Goal: Transaction & Acquisition: Book appointment/travel/reservation

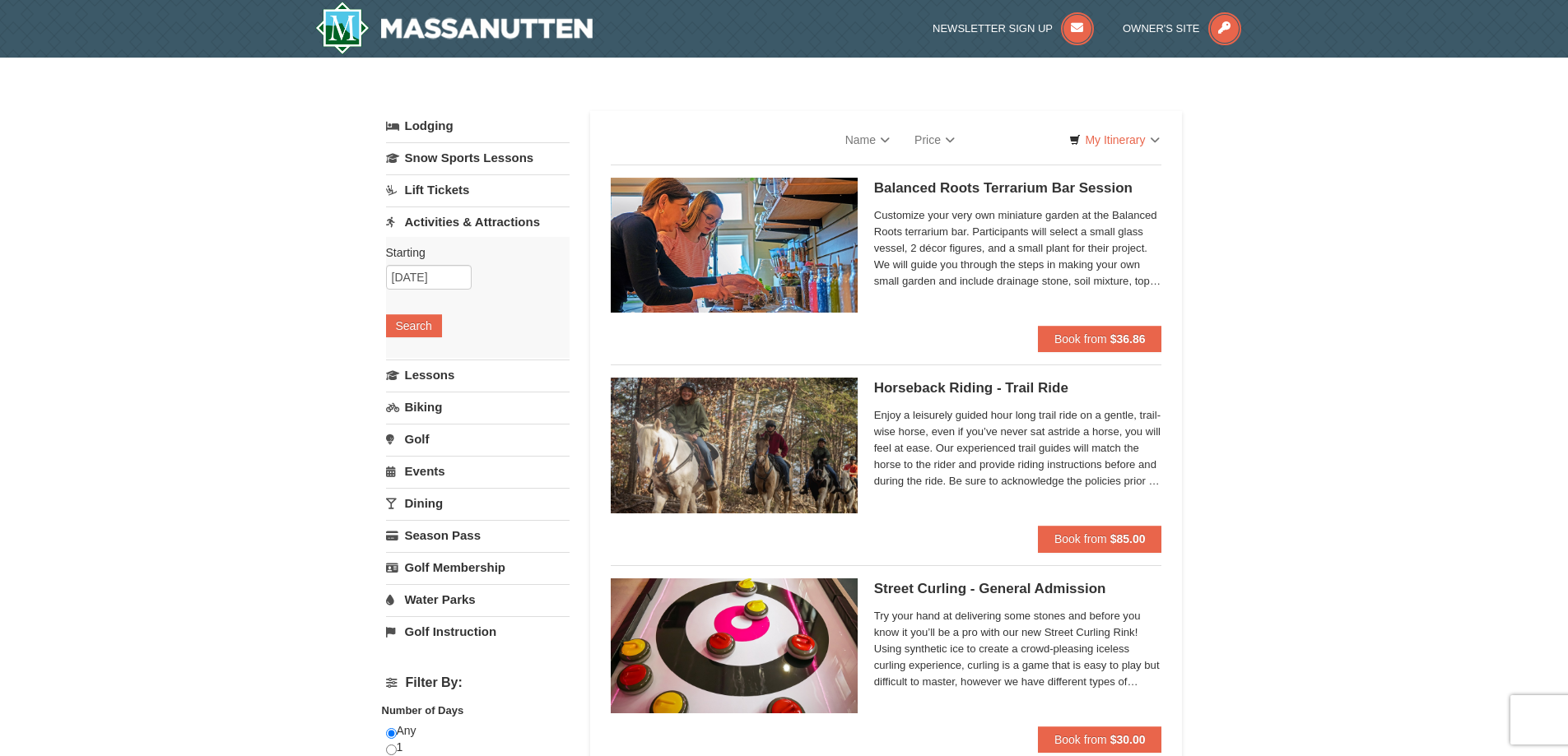
select select "9"
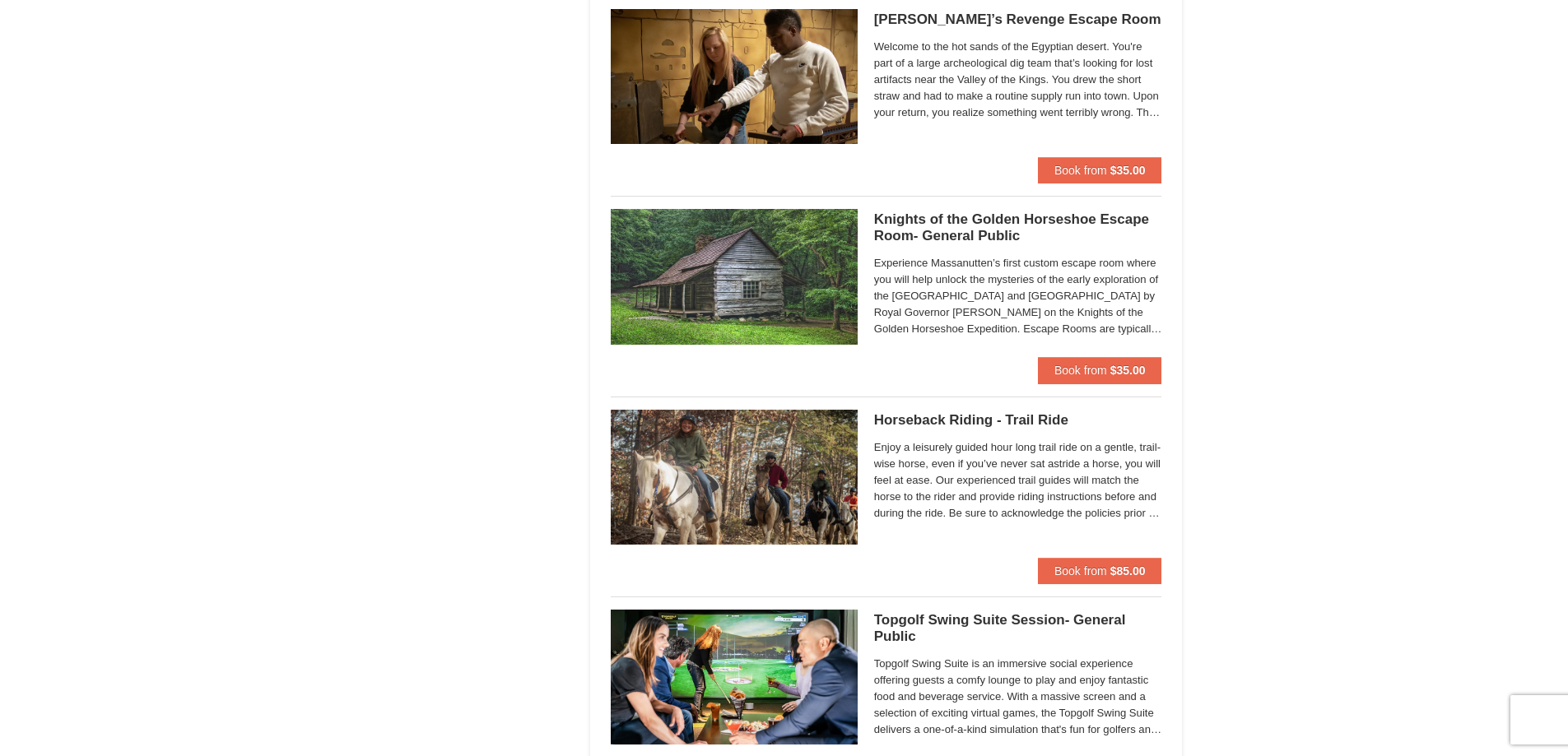
scroll to position [1646, 0]
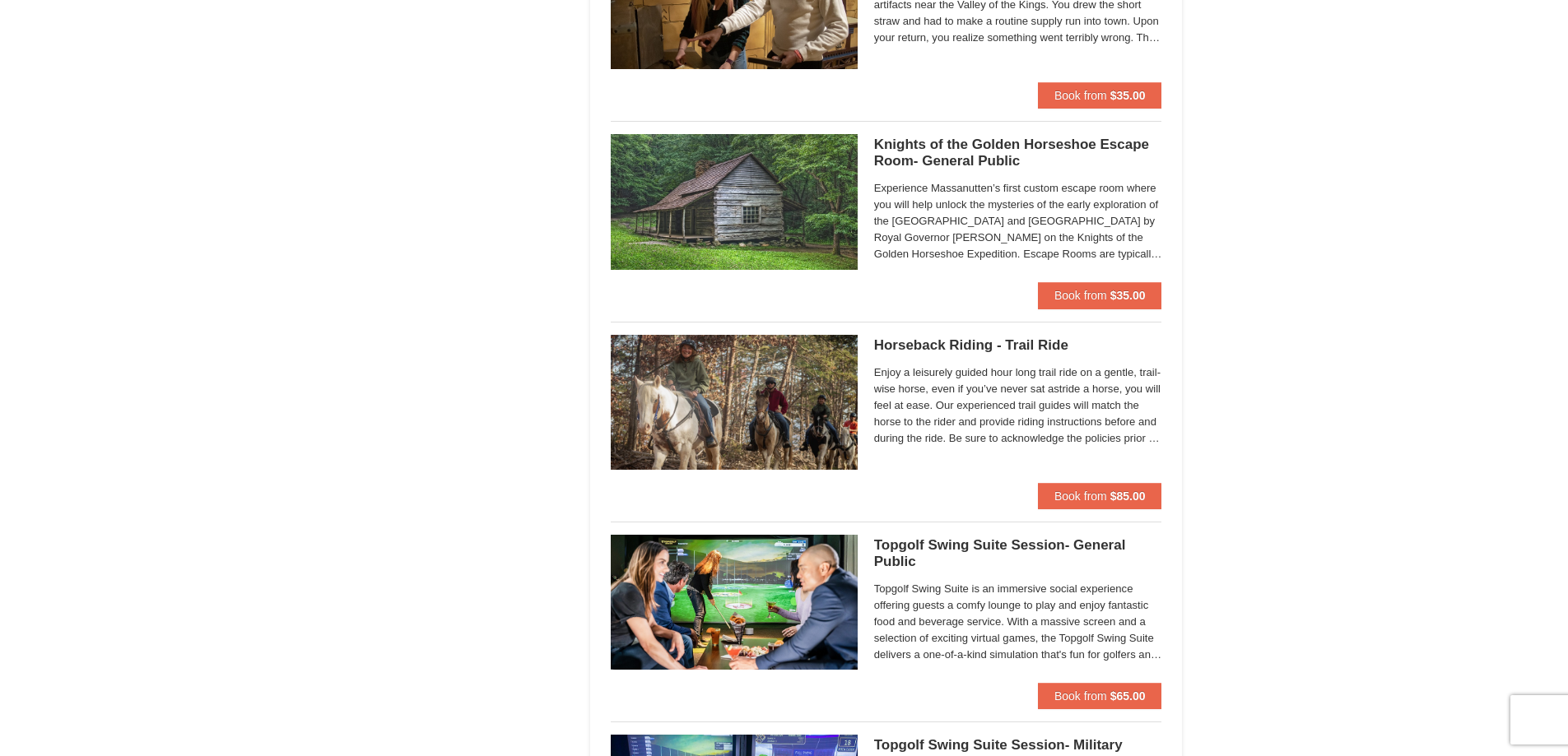
click at [308, 423] on div "× Categories List Filter My Itinerary Questions? [PHONE_NUMBER] Lodging Arrival…" at bounding box center [784, 290] width 1568 height 3757
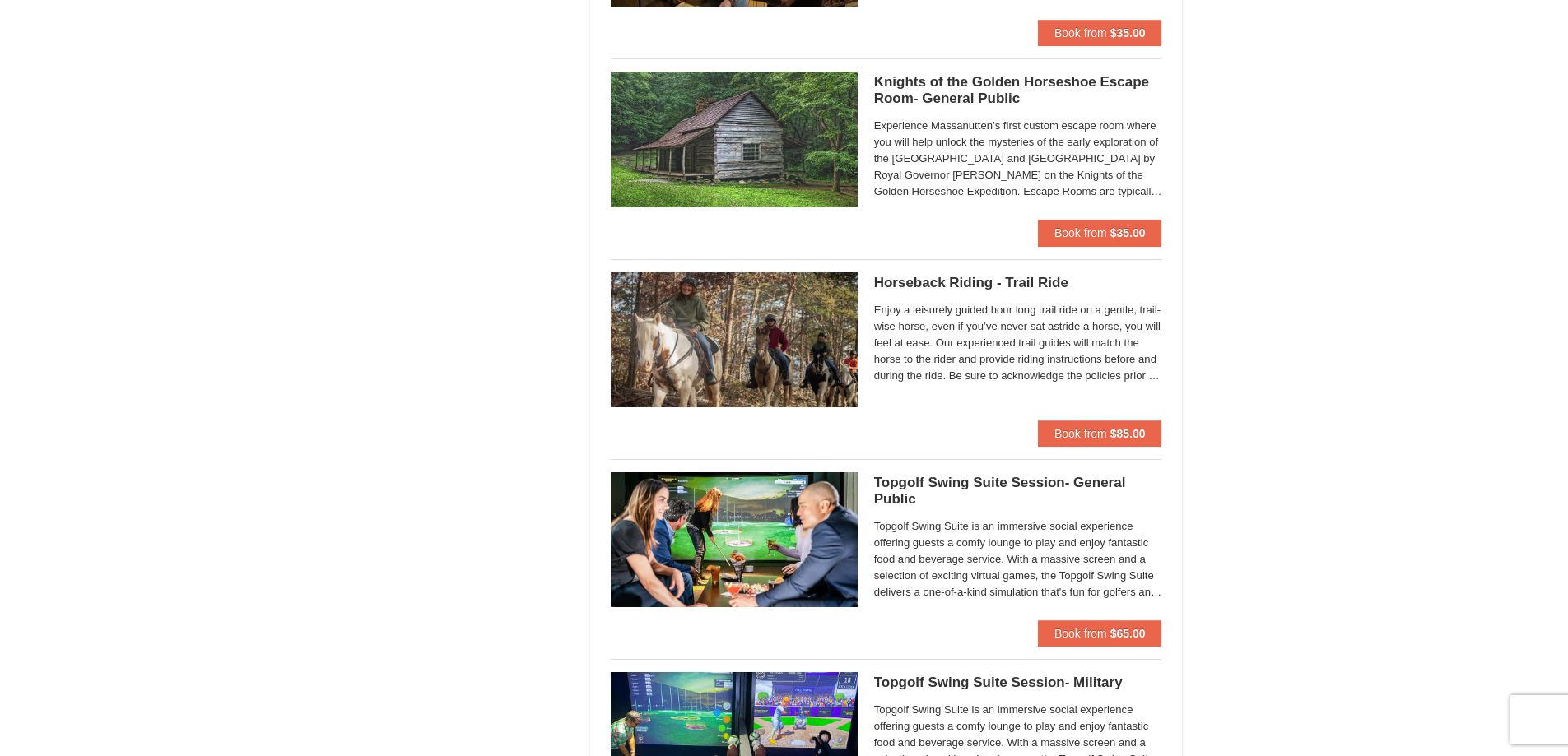
scroll to position [1810, 0]
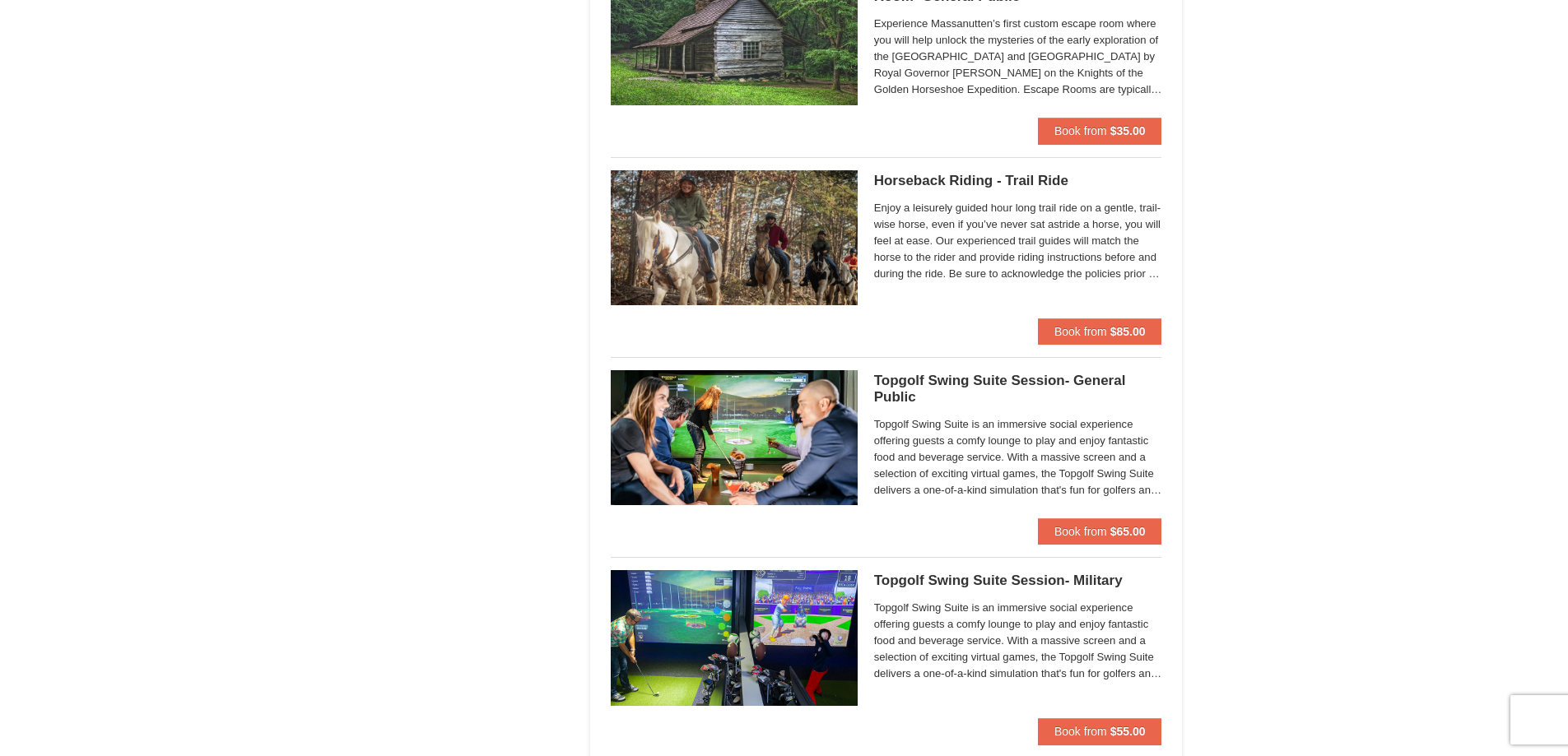
click at [419, 536] on div "Lodging Arrival Please format dates MM/DD/YYYY Please format dates MM/DD/YYYY […" at bounding box center [784, 134] width 797 height 3667
click at [997, 459] on span "Topgolf Swing Suite is an immersive social experience offering guests a comfy l…" at bounding box center [1018, 458] width 288 height 82
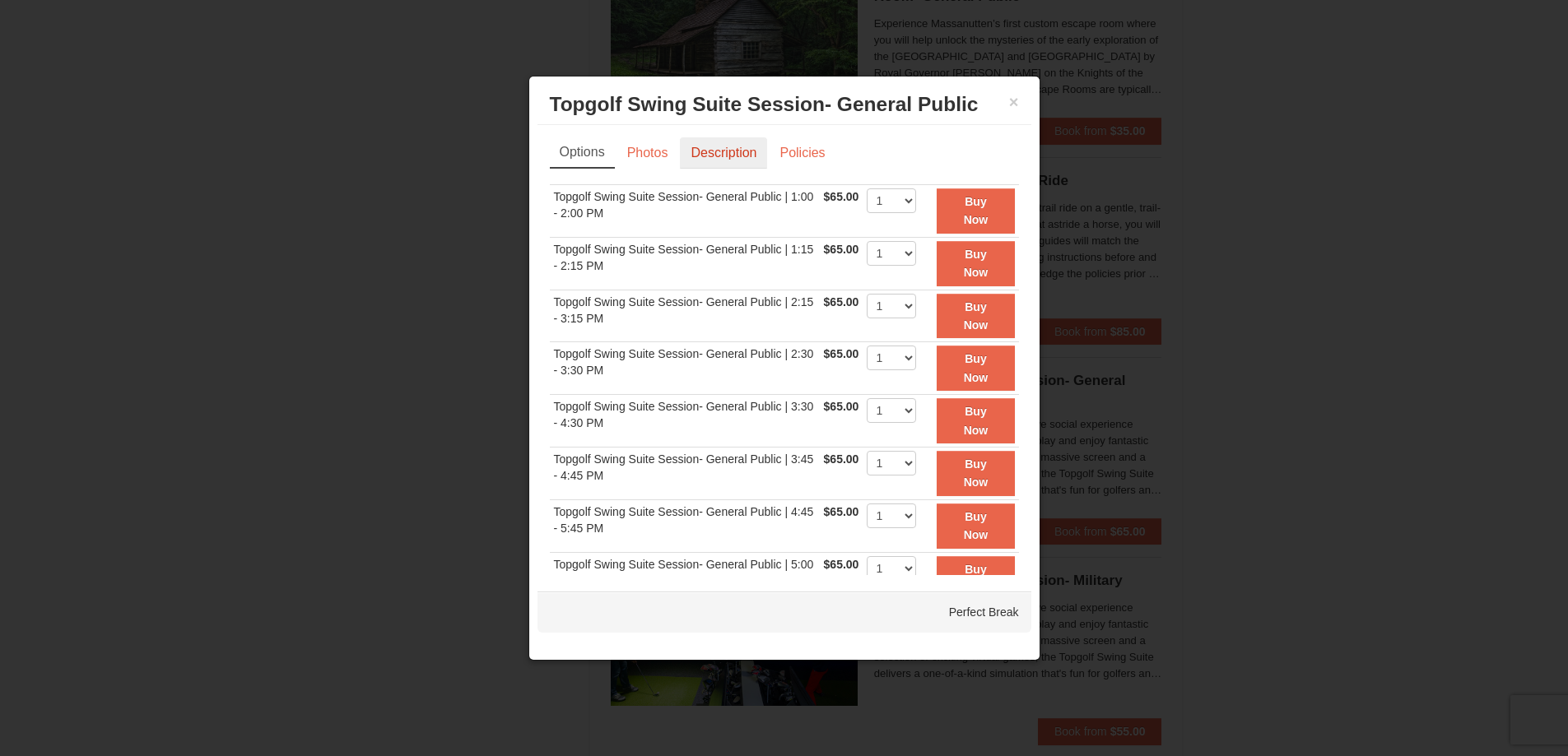
click at [712, 161] on link "Description" at bounding box center [724, 153] width 88 height 31
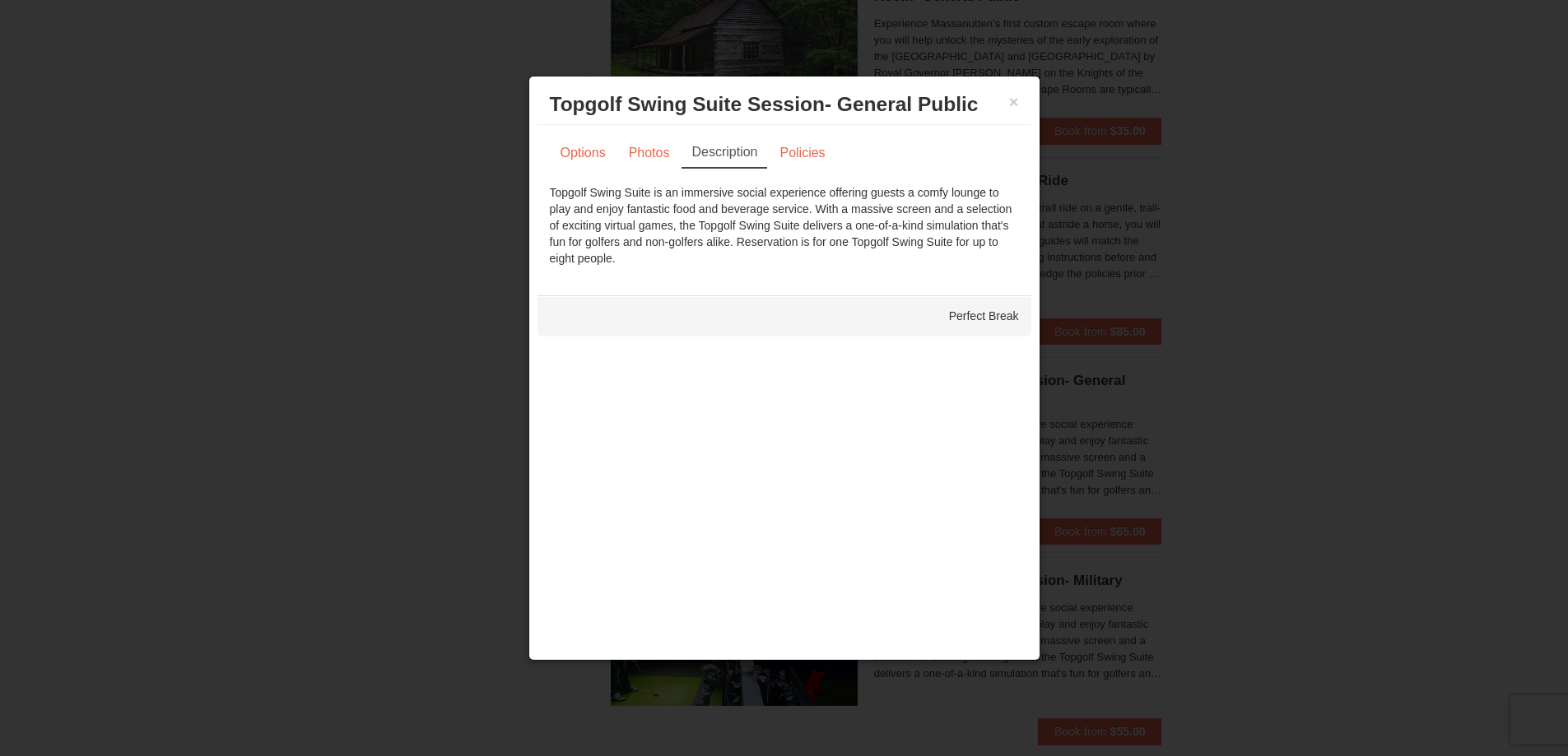
click at [772, 256] on div "Topgolf Swing Suite is an immersive social experience offering guests a comfy l…" at bounding box center [784, 225] width 469 height 82
click at [653, 154] on link "Photos" at bounding box center [649, 153] width 63 height 31
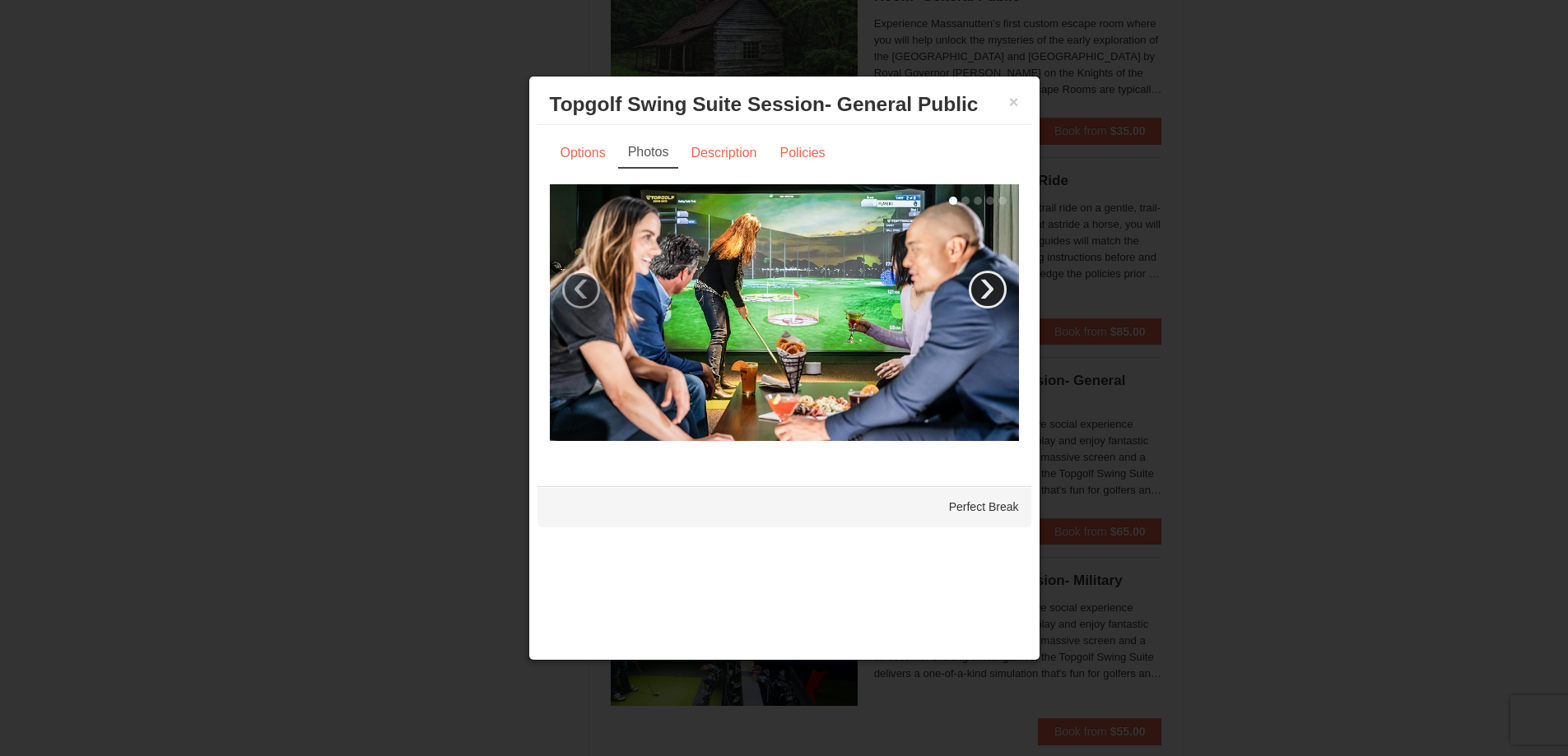
click at [991, 281] on link "›" at bounding box center [988, 290] width 38 height 38
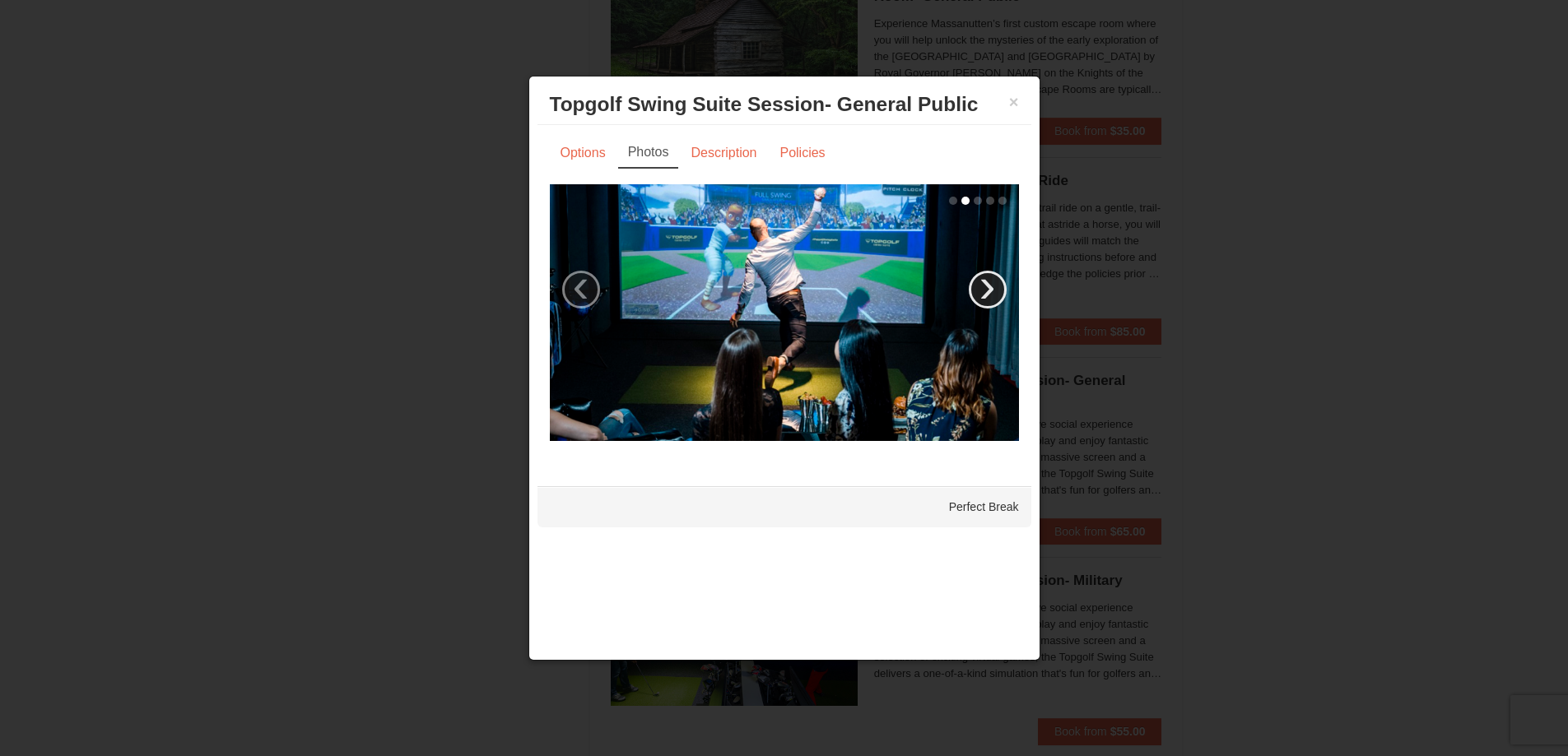
click at [991, 281] on link "›" at bounding box center [988, 290] width 38 height 38
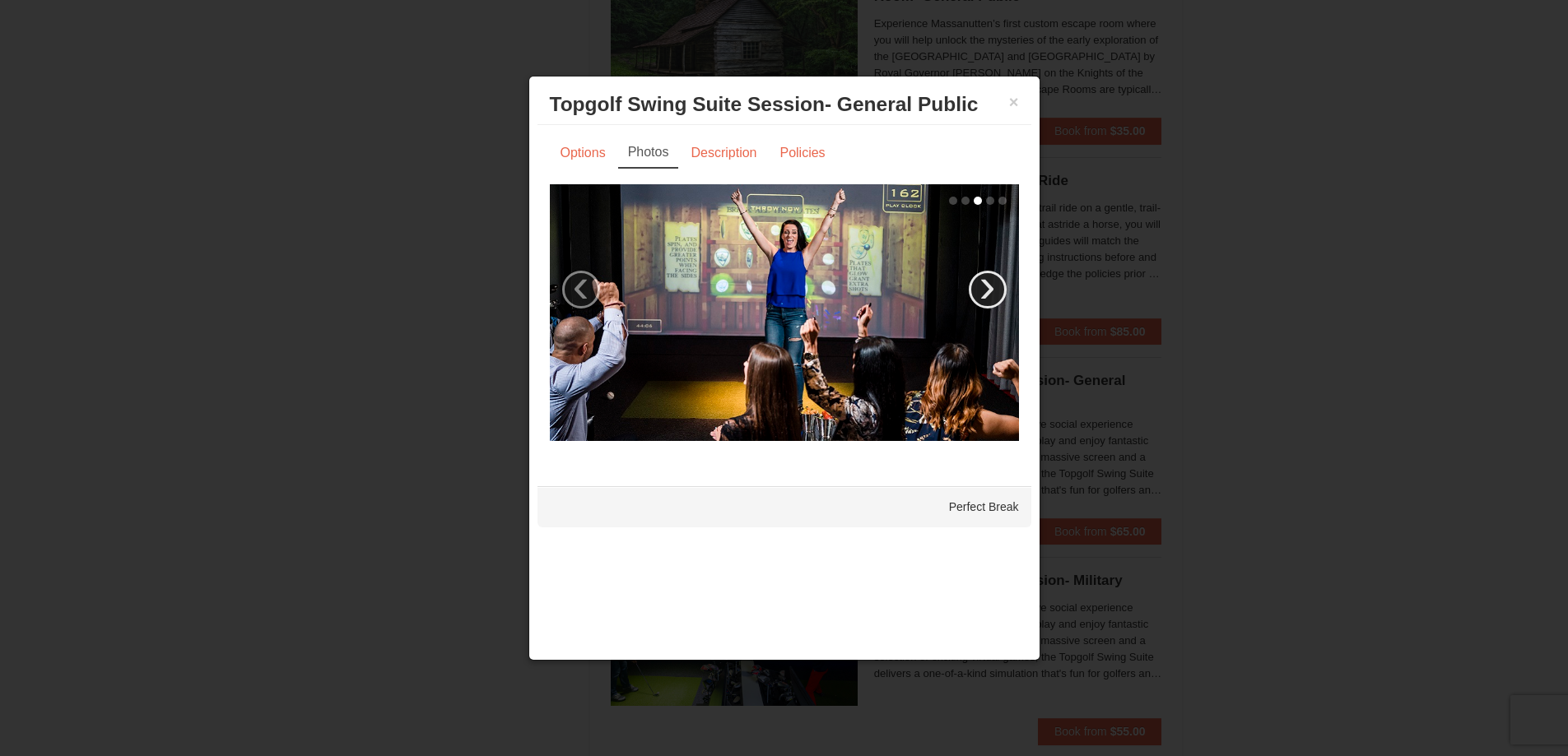
click at [991, 281] on link "›" at bounding box center [988, 290] width 38 height 38
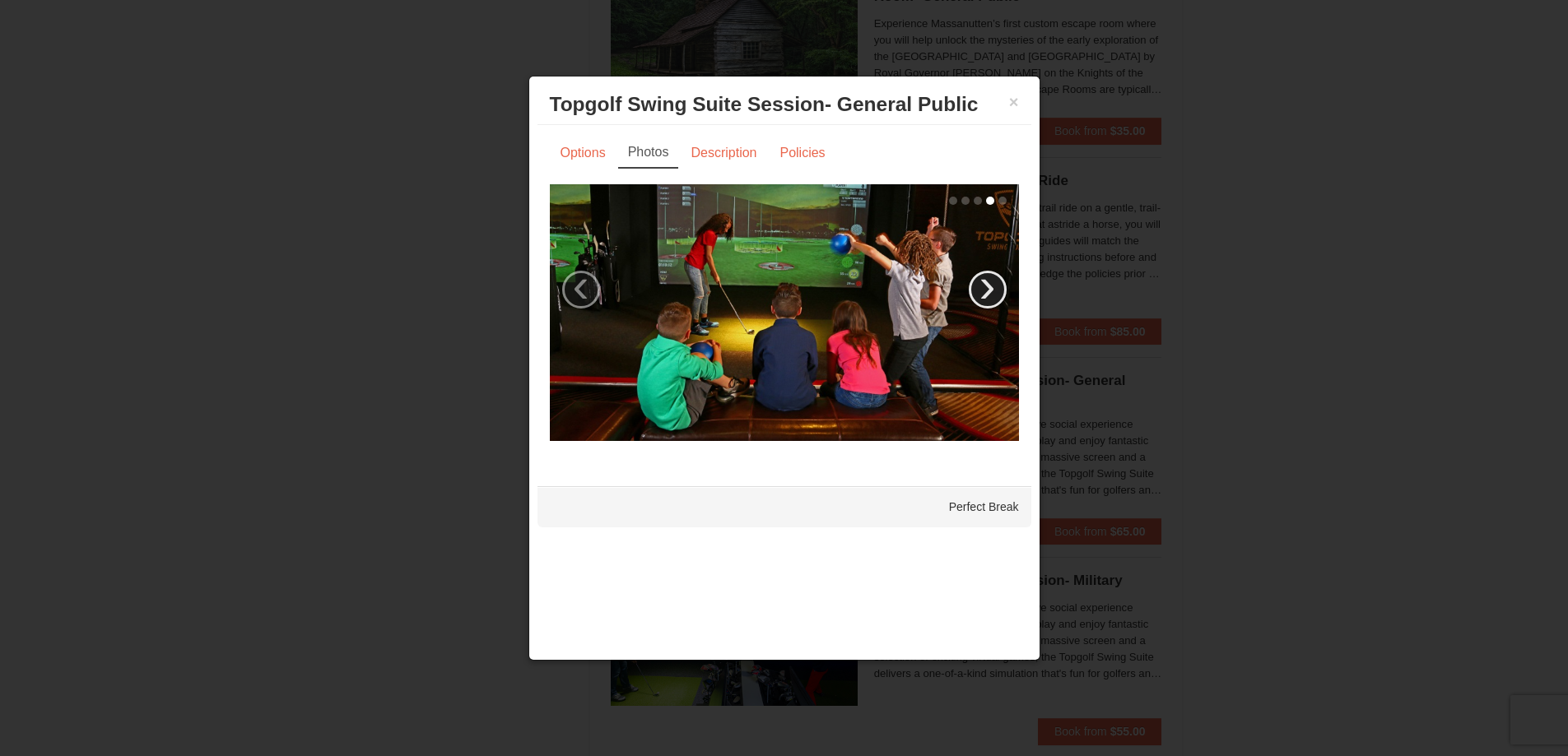
click at [989, 285] on link "›" at bounding box center [988, 290] width 38 height 38
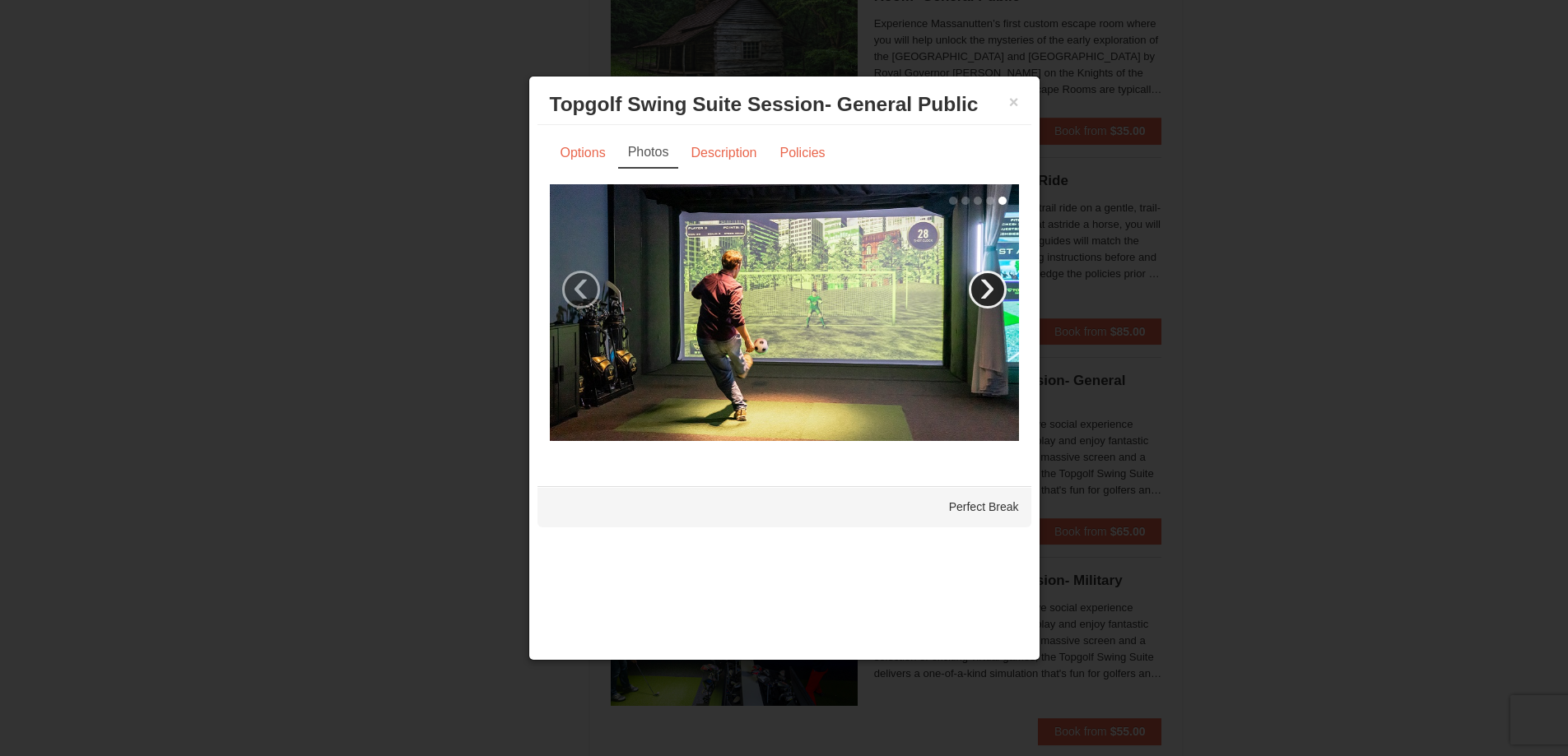
click at [989, 285] on link "›" at bounding box center [988, 290] width 38 height 38
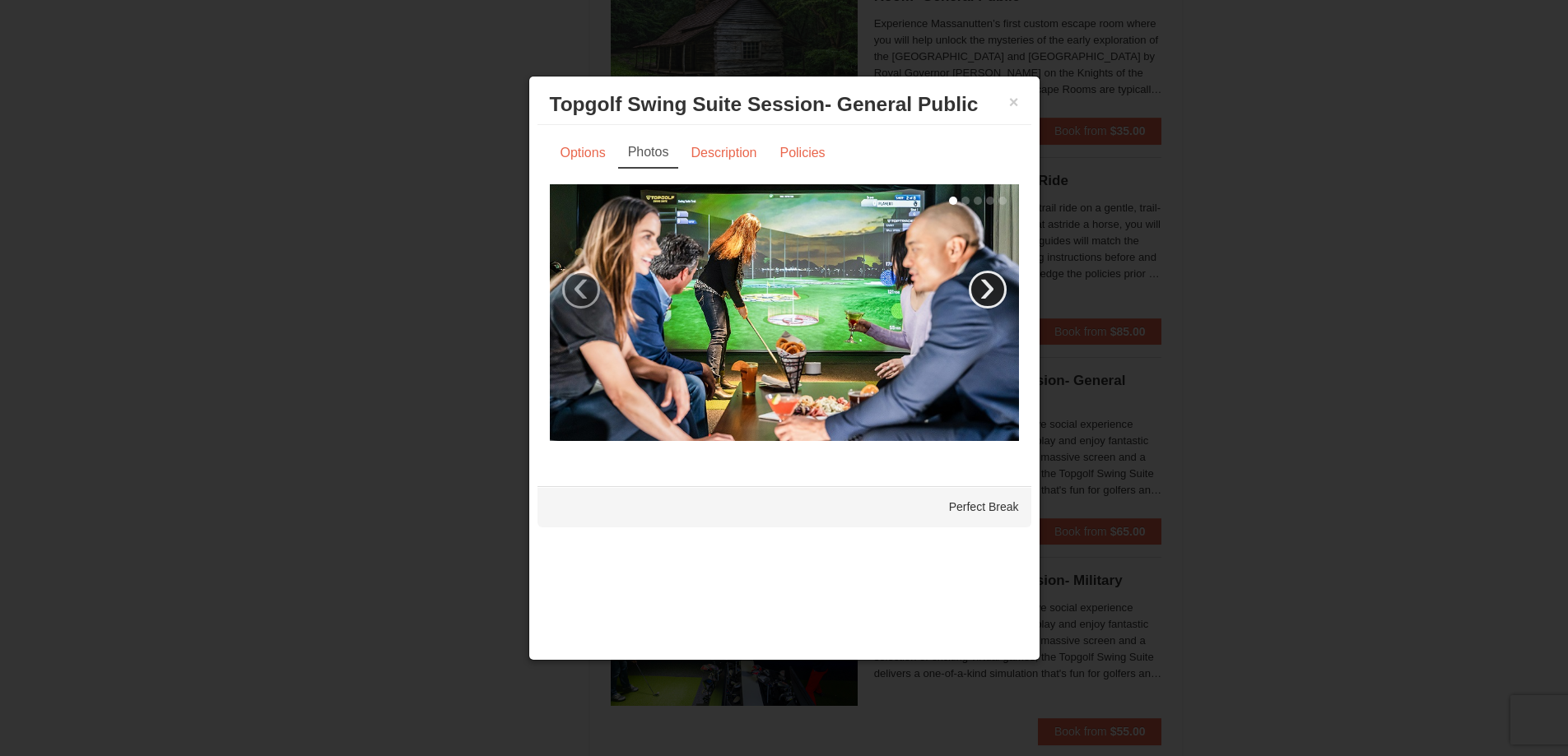
click at [989, 285] on link "›" at bounding box center [988, 290] width 38 height 38
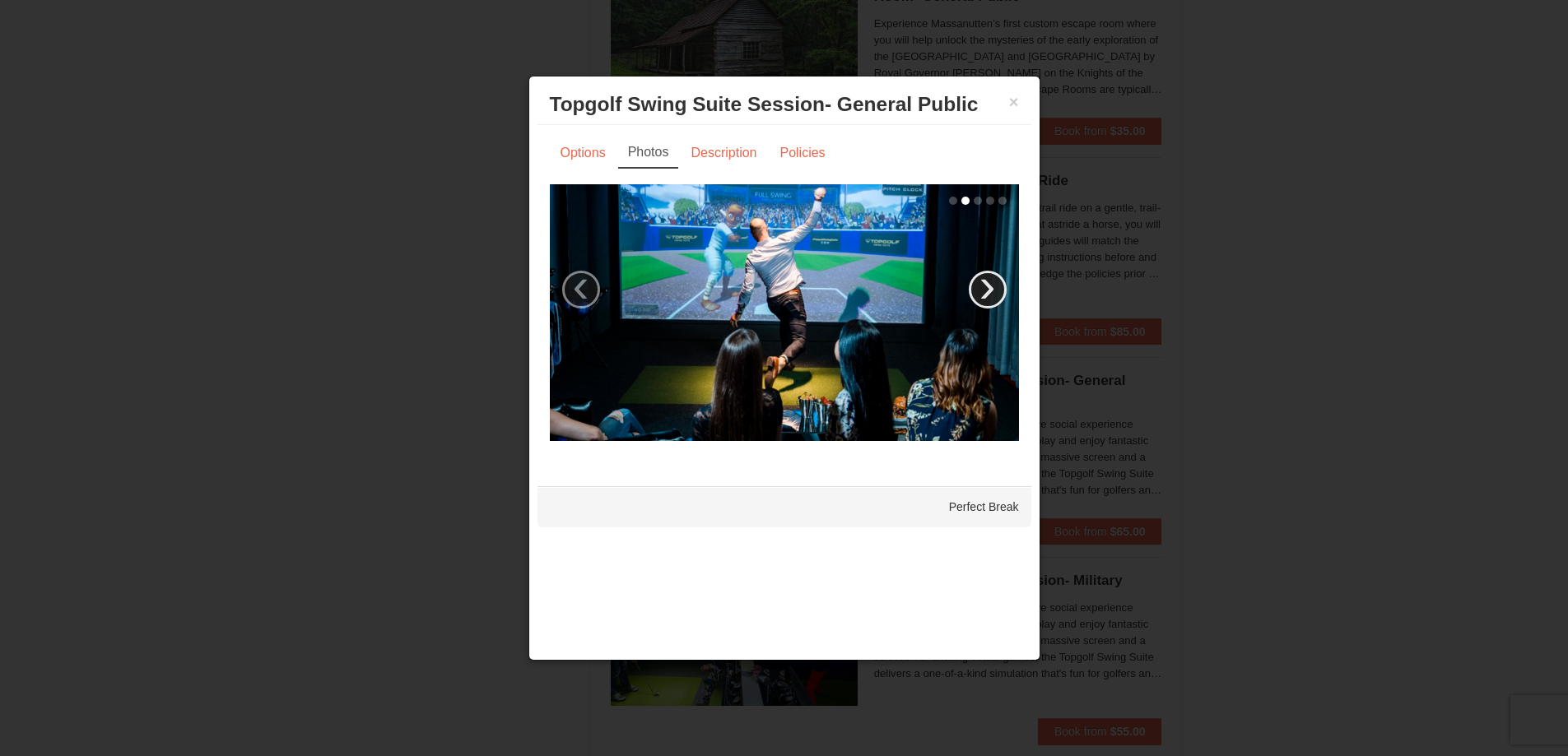
click at [989, 285] on link "›" at bounding box center [988, 290] width 38 height 38
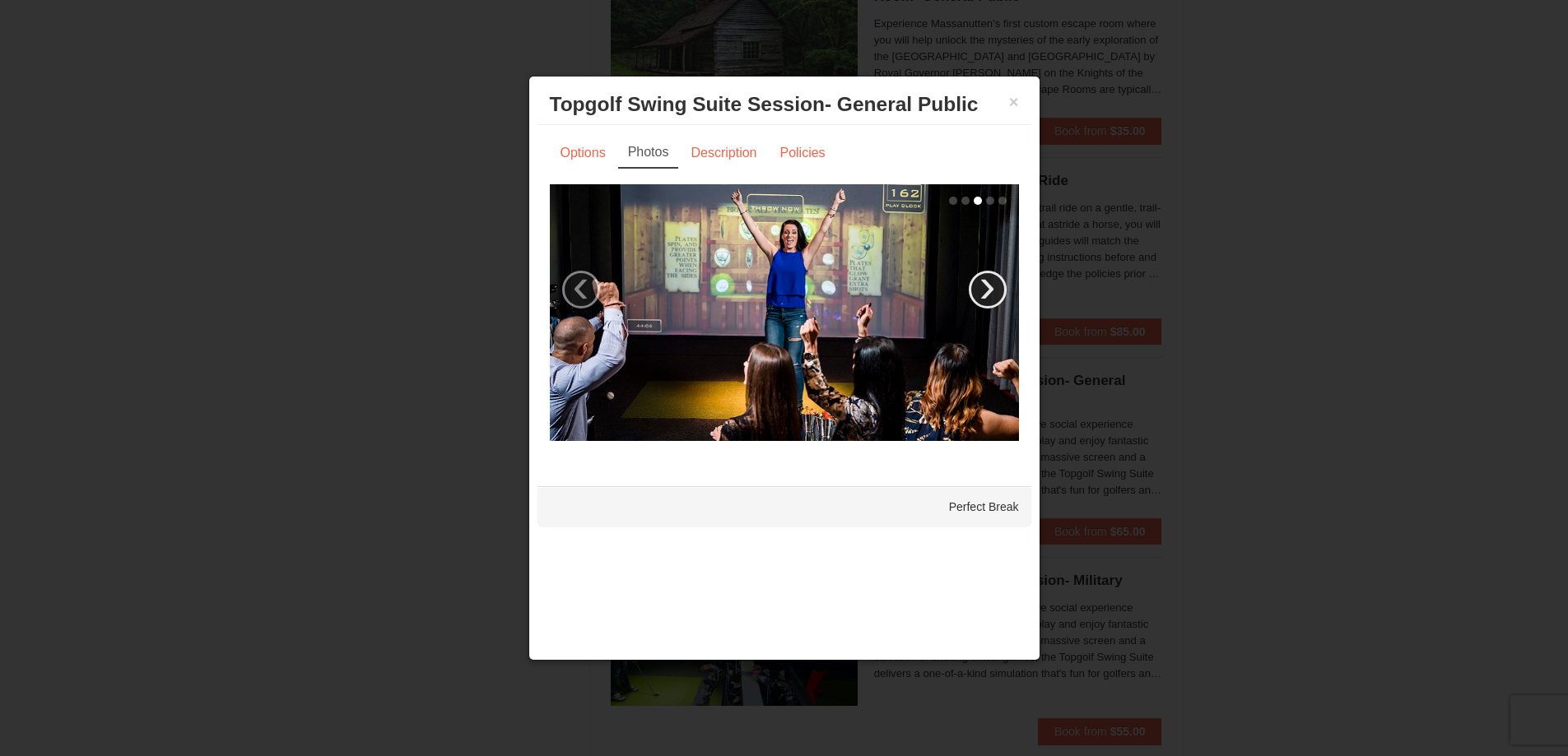
click at [989, 285] on link "›" at bounding box center [988, 290] width 38 height 38
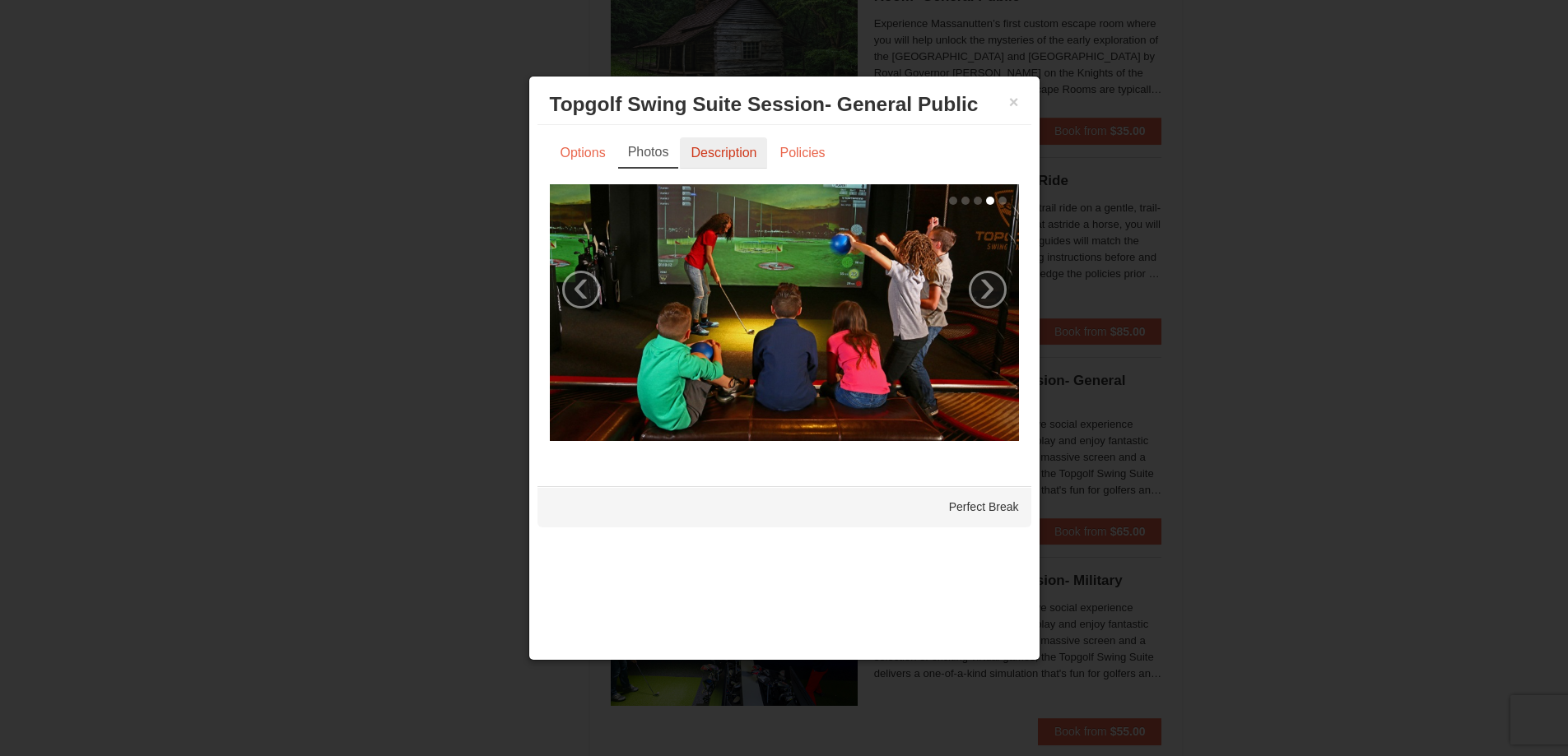
click at [743, 149] on link "Description" at bounding box center [724, 153] width 88 height 31
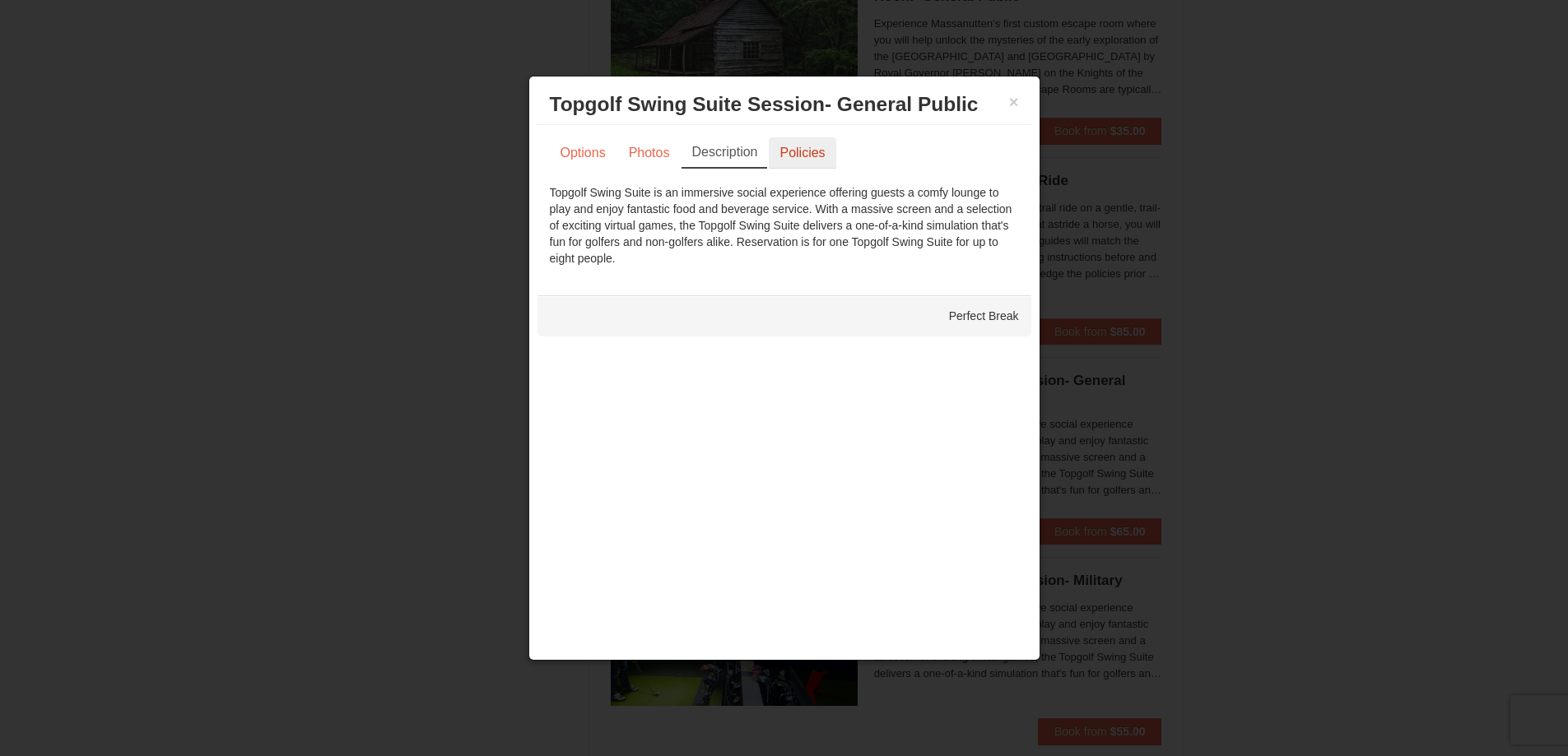
click at [803, 152] on link "Policies" at bounding box center [802, 153] width 67 height 31
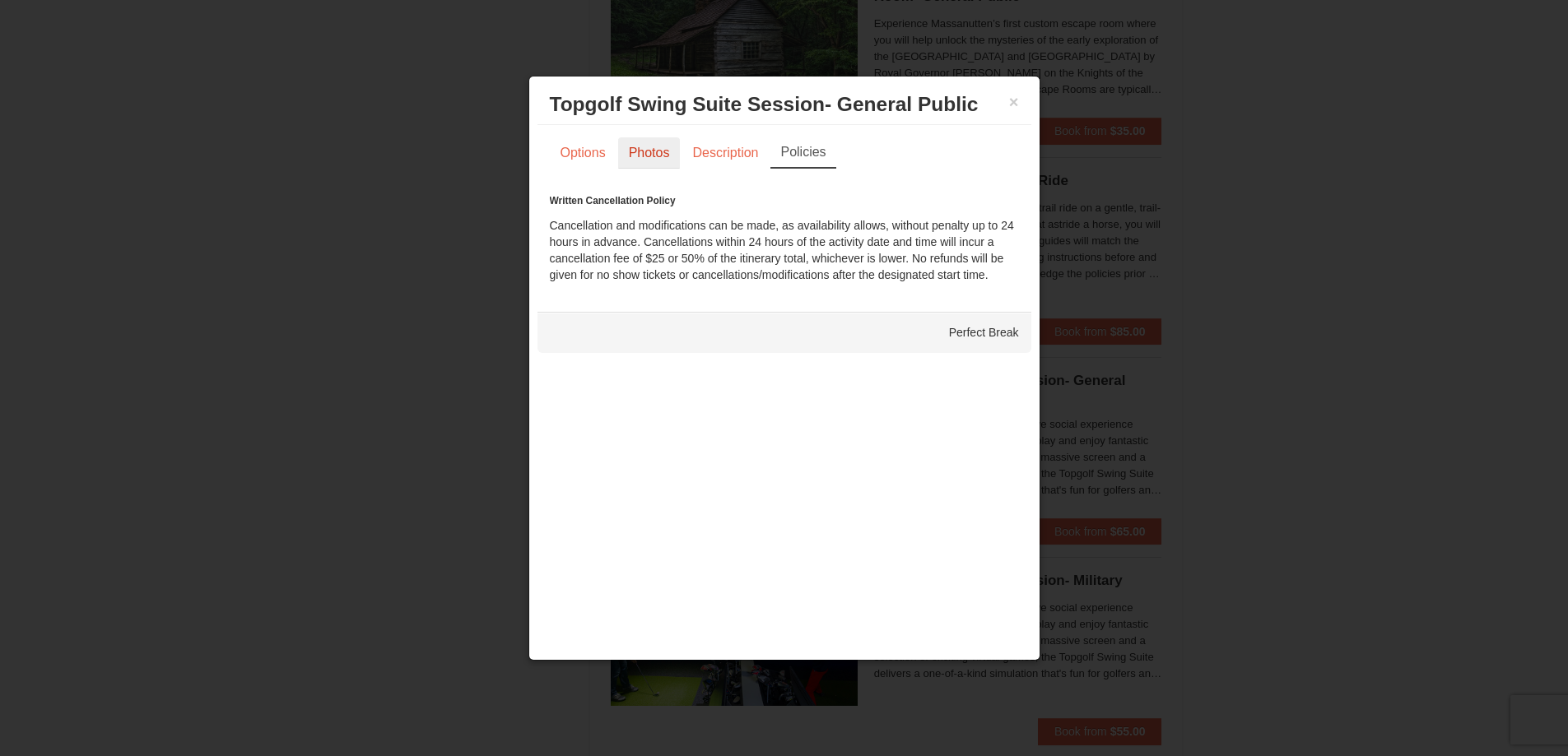
click at [650, 153] on link "Photos" at bounding box center [649, 153] width 63 height 31
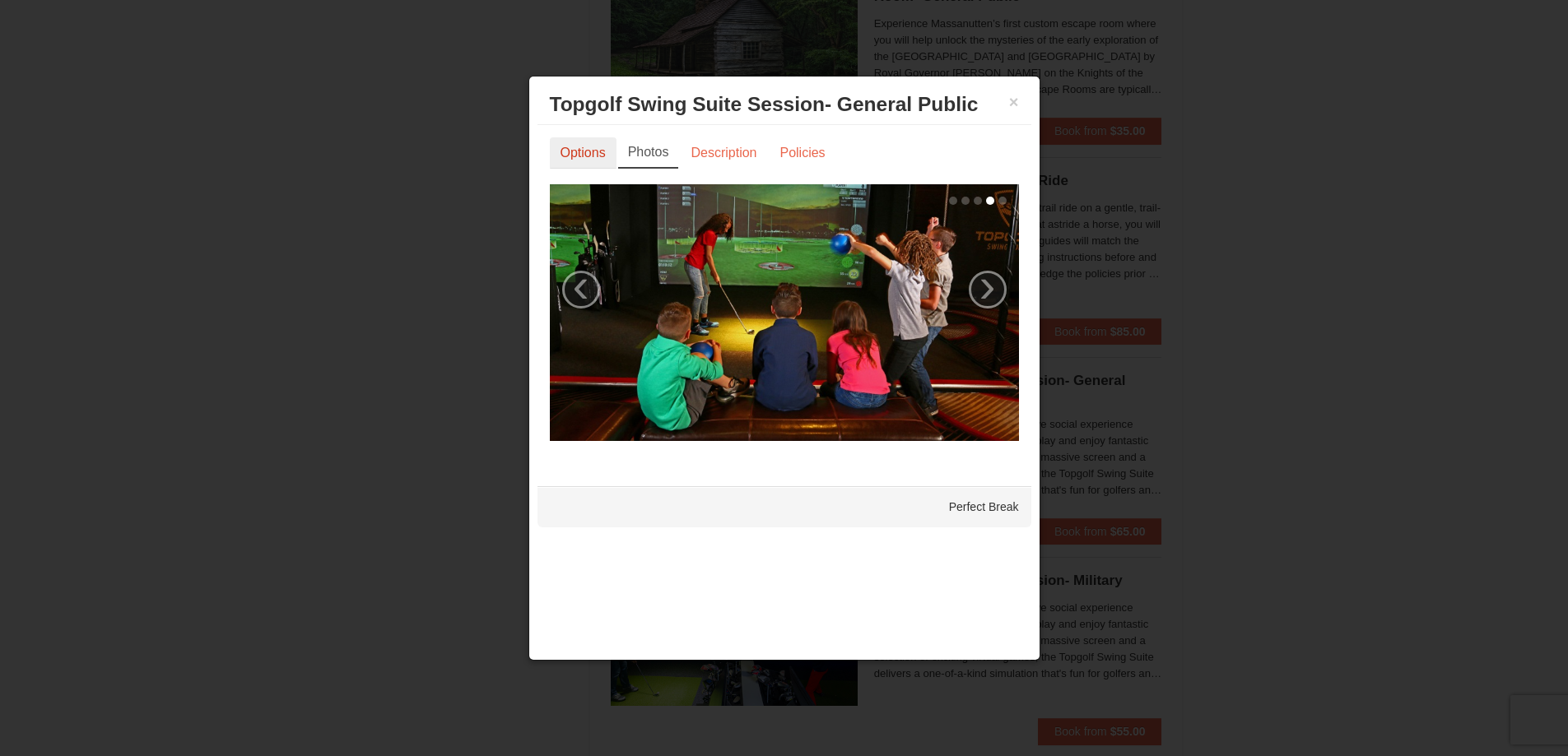
click at [601, 148] on link "Options" at bounding box center [583, 153] width 67 height 31
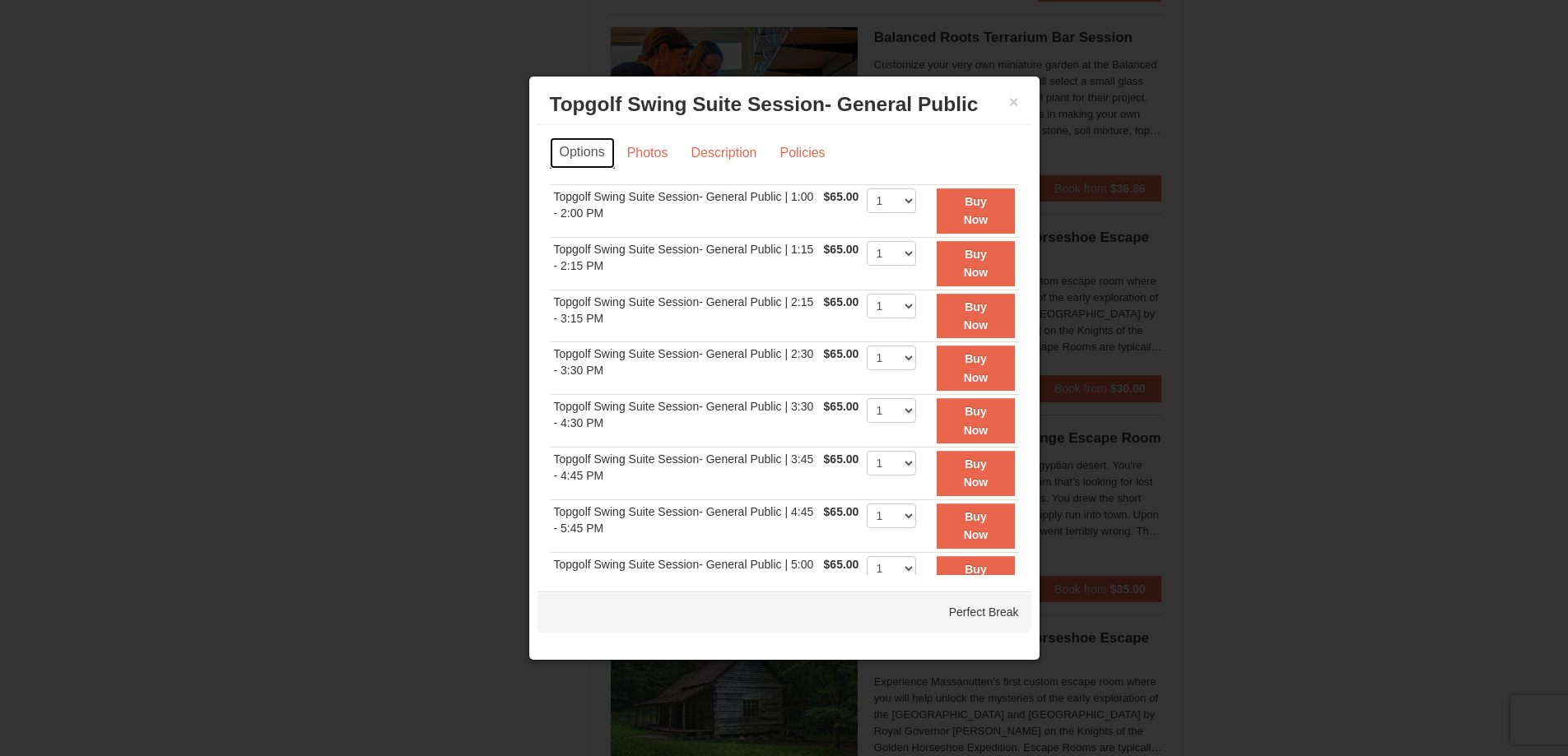
scroll to position [268, 0]
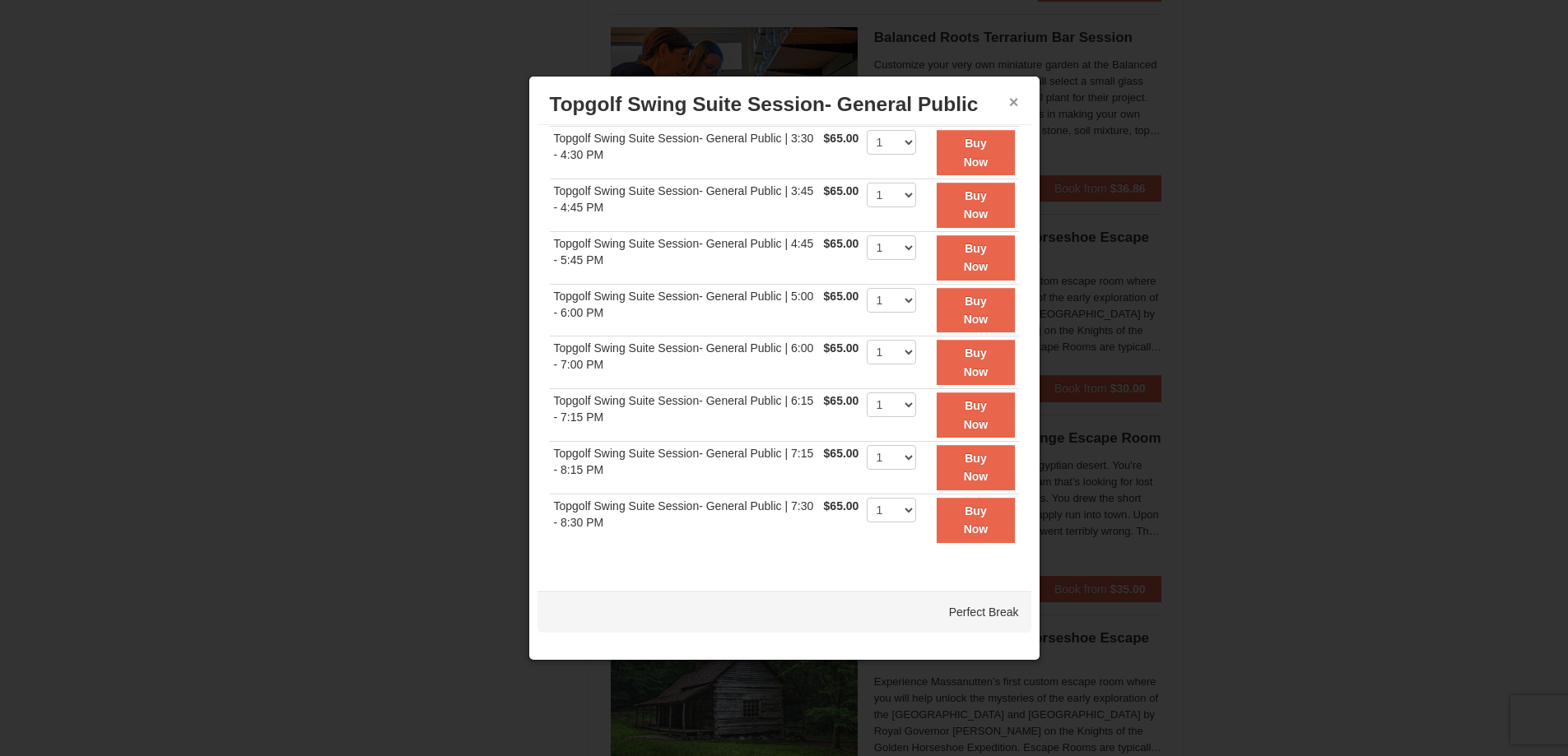
click at [1011, 100] on button "×" at bounding box center [1014, 102] width 10 height 16
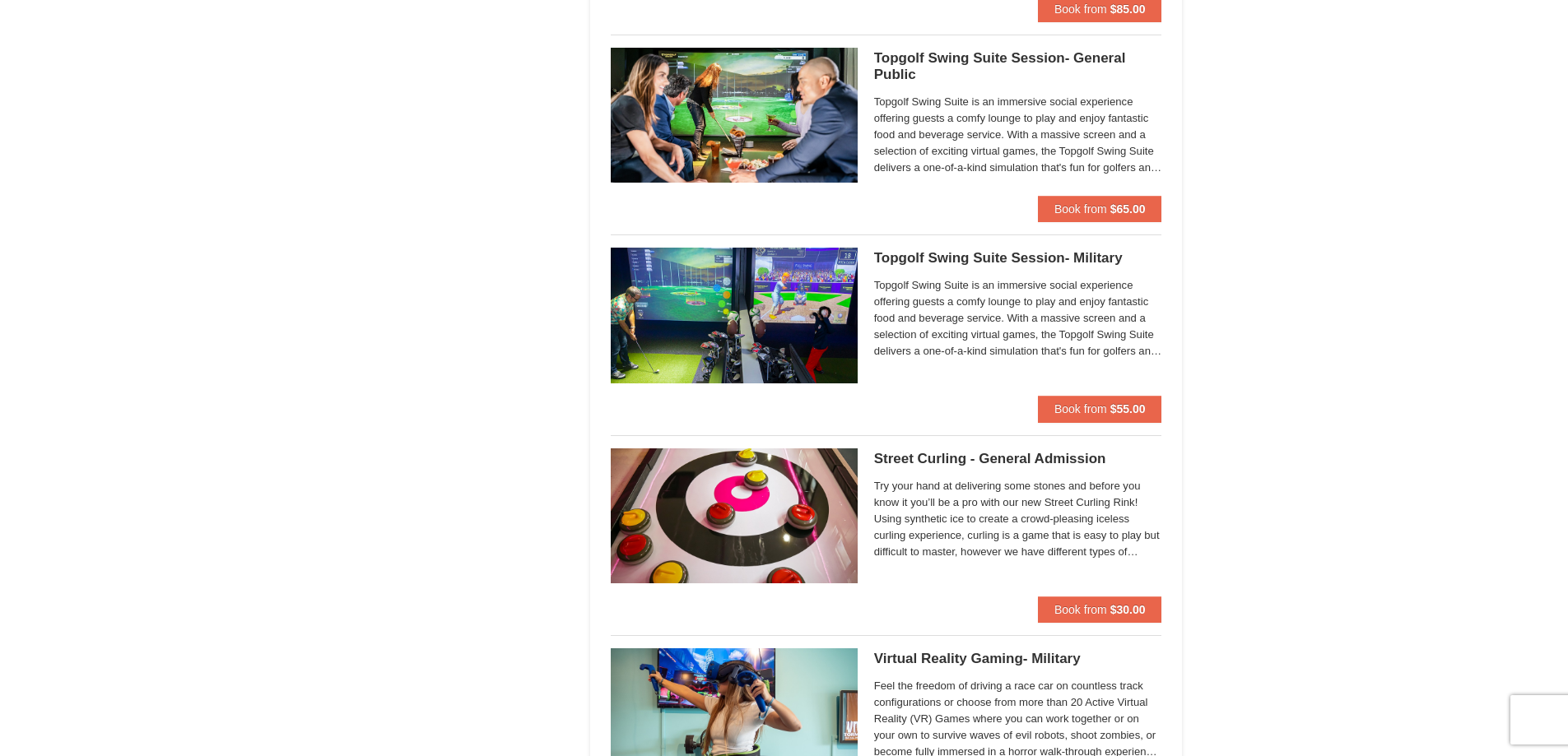
scroll to position [2139, 0]
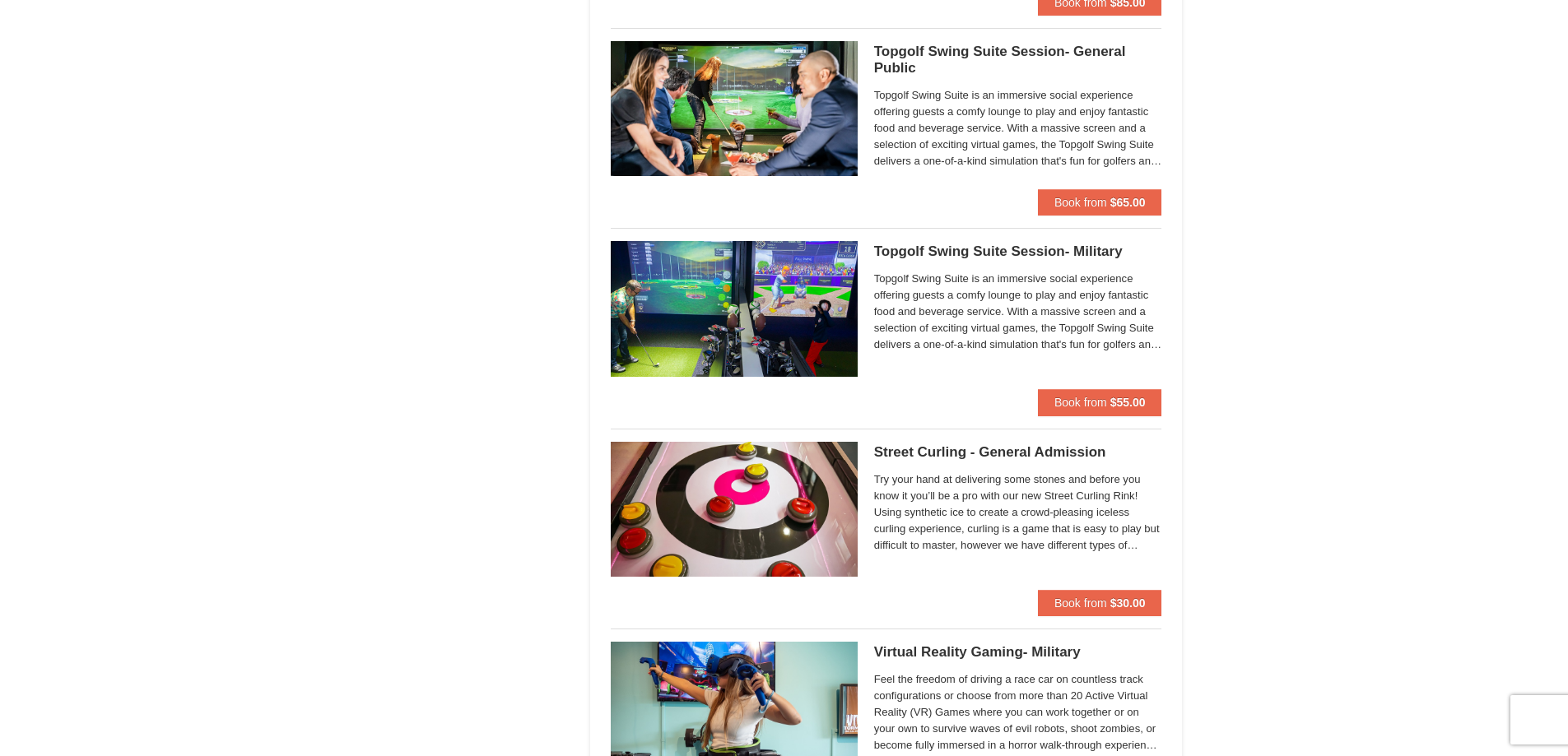
click at [977, 307] on span "Topgolf Swing Suite is an immersive social experience offering guests a comfy l…" at bounding box center [1018, 312] width 288 height 82
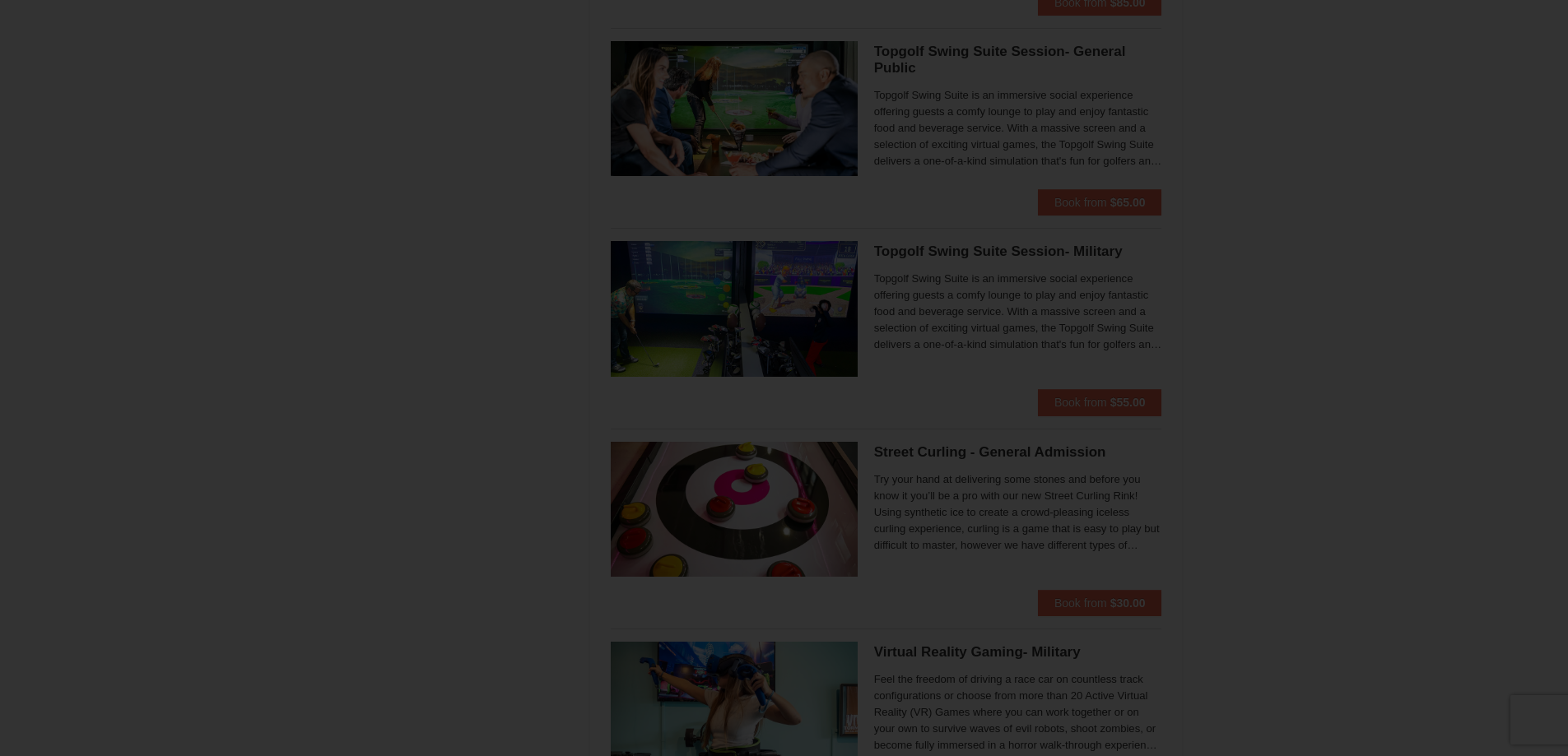
scroll to position [0, 0]
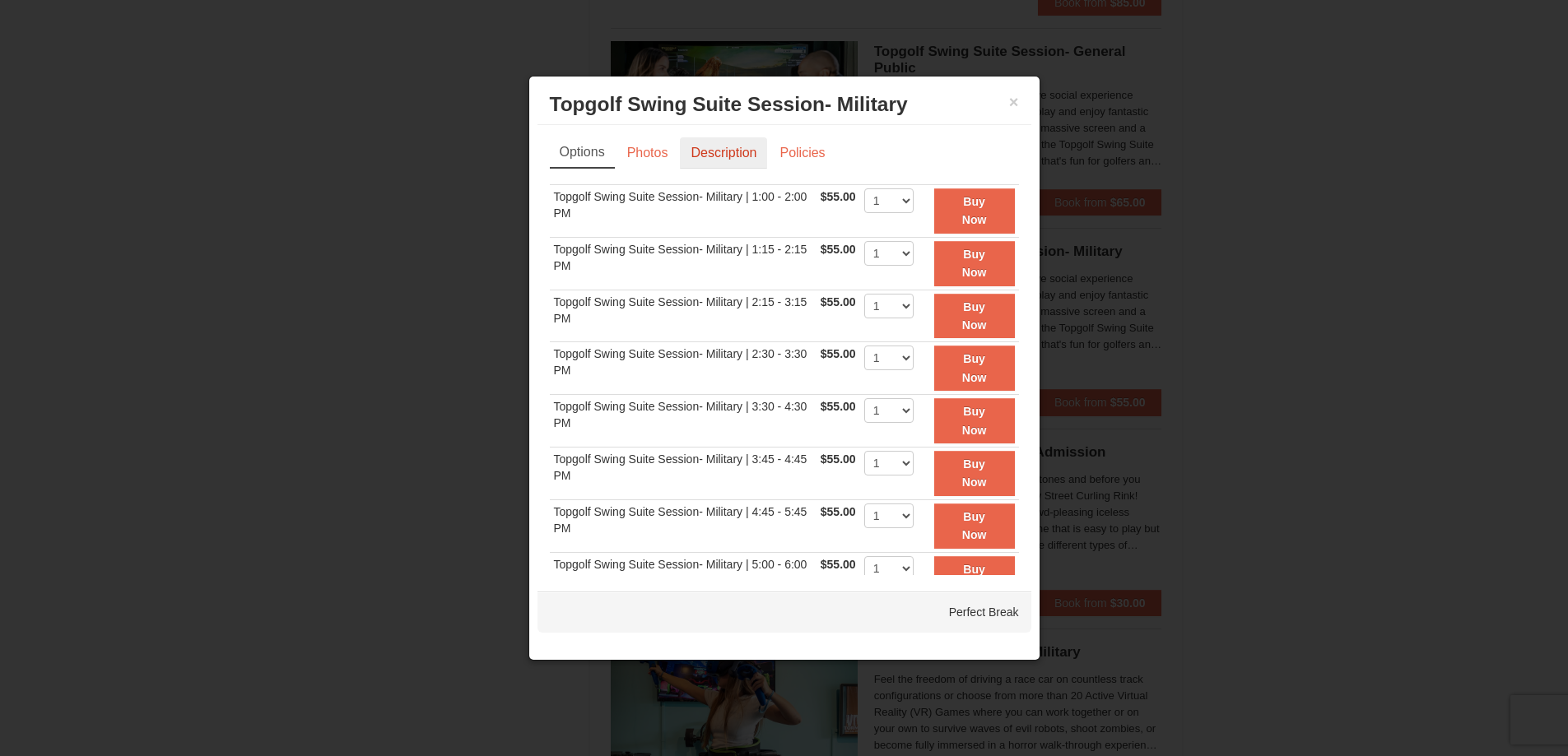
click at [729, 168] on link "Description" at bounding box center [724, 153] width 88 height 31
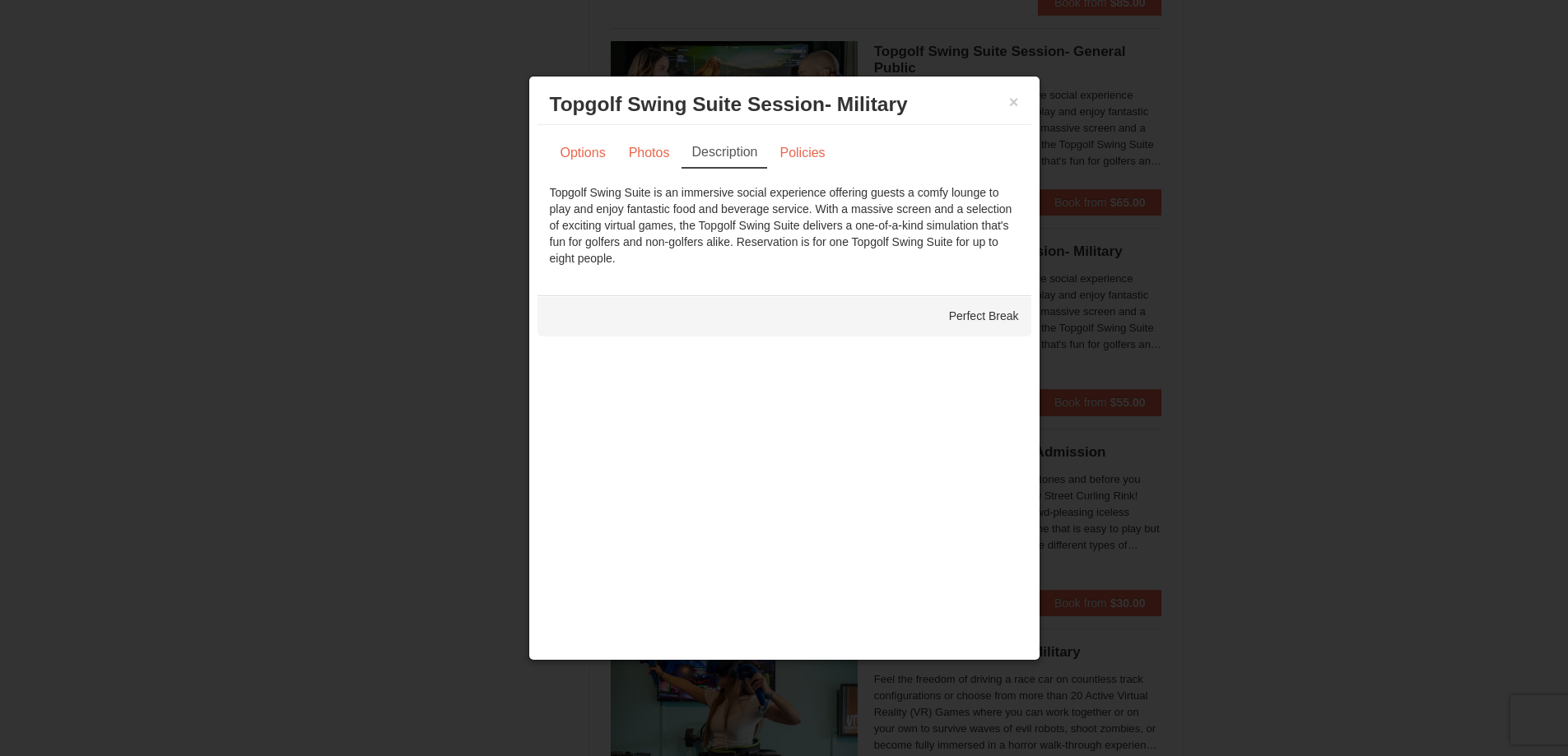
click at [1022, 103] on div "× Topgolf Swing Suite Session- Military Perfect Break" at bounding box center [784, 105] width 493 height 40
click at [1013, 101] on button "×" at bounding box center [1014, 102] width 10 height 16
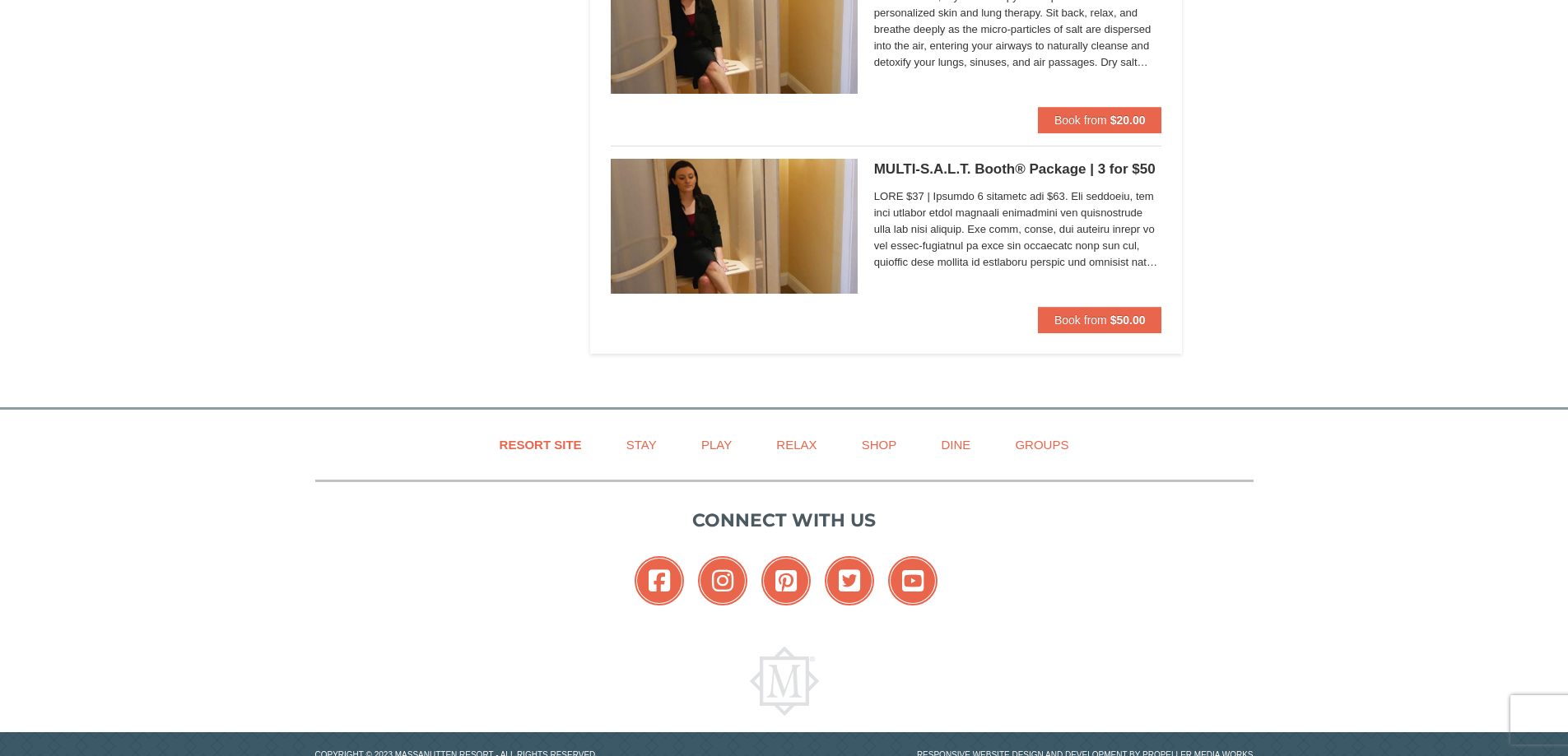
scroll to position [3275, 0]
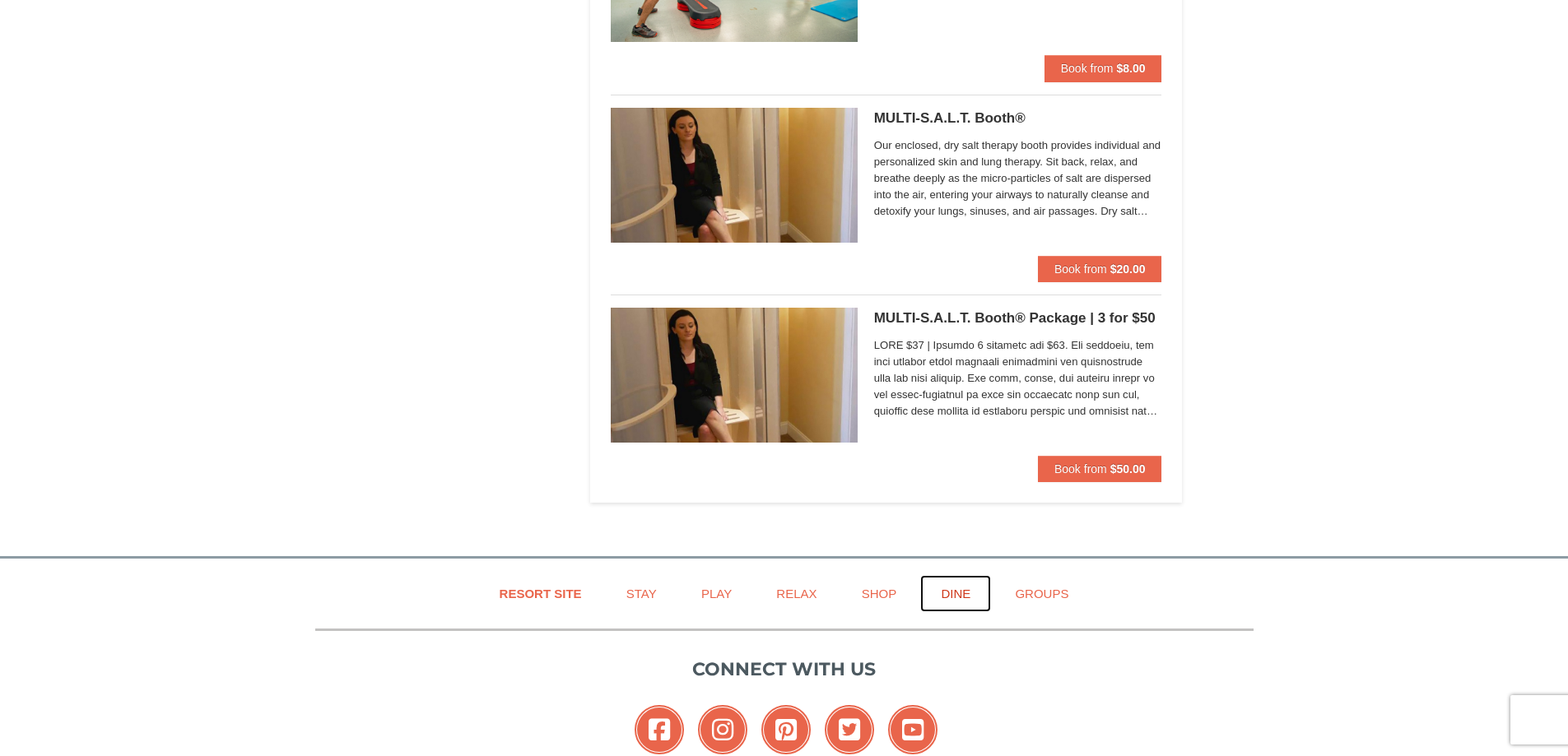
click at [956, 597] on link "Dine" at bounding box center [955, 593] width 71 height 37
